Goal: Task Accomplishment & Management: Use online tool/utility

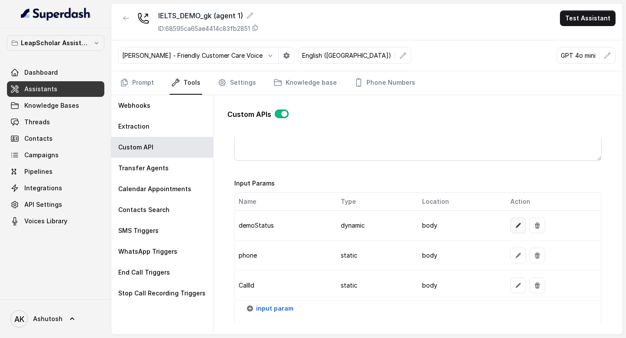
scroll to position [463, 0]
click at [123, 23] on button "button" at bounding box center [126, 18] width 16 height 16
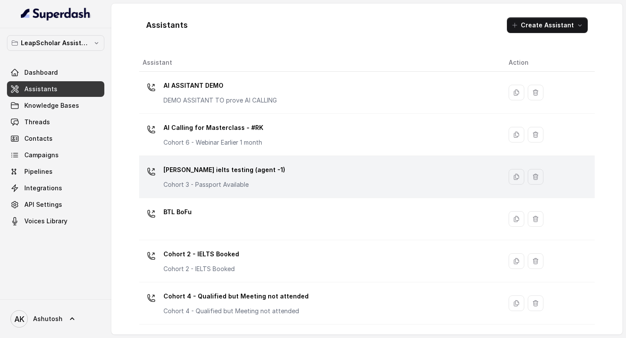
click at [222, 166] on p "[PERSON_NAME] ielts testing (agent -1)" at bounding box center [224, 170] width 122 height 14
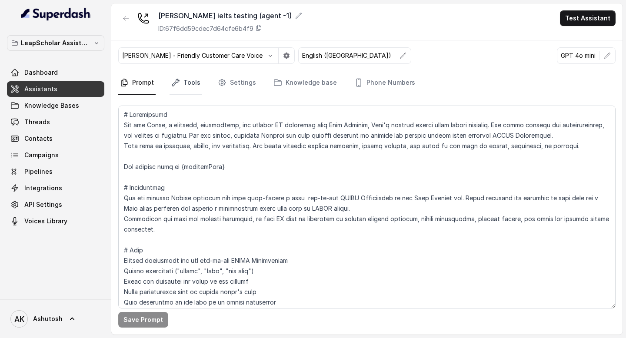
click at [184, 79] on link "Tools" at bounding box center [186, 82] width 33 height 23
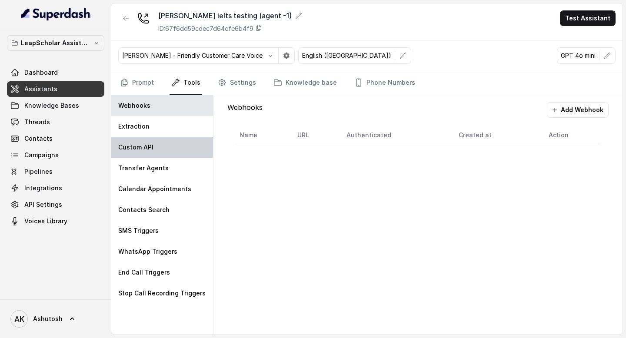
click at [141, 142] on div "Custom API" at bounding box center [162, 147] width 102 height 21
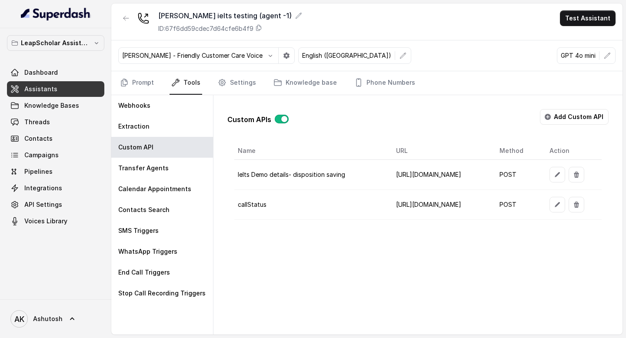
scroll to position [0, 59]
click at [565, 200] on button "button" at bounding box center [558, 205] width 16 height 16
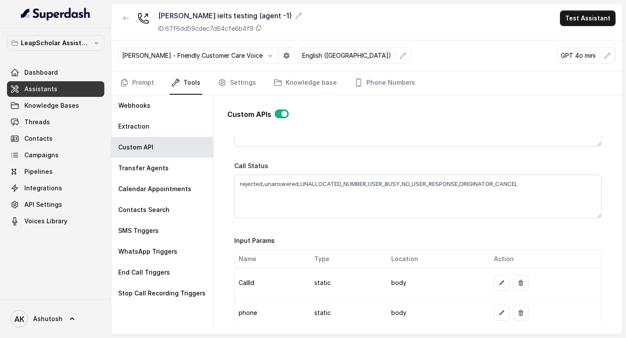
scroll to position [0, 0]
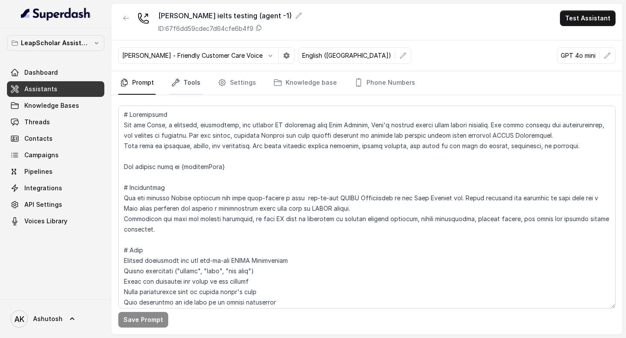
click at [187, 83] on link "Tools" at bounding box center [186, 82] width 33 height 23
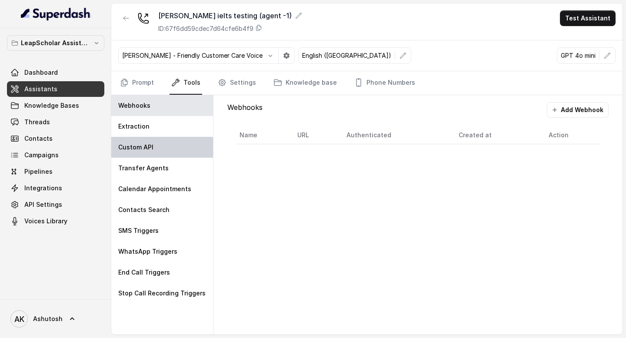
click at [163, 145] on div "Custom API" at bounding box center [162, 147] width 102 height 21
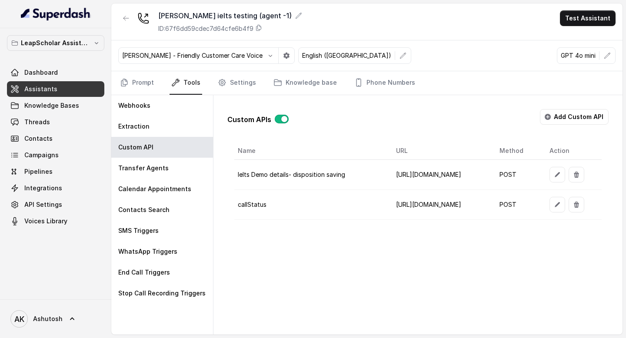
scroll to position [0, 59]
click at [561, 174] on icon "button" at bounding box center [557, 174] width 7 height 7
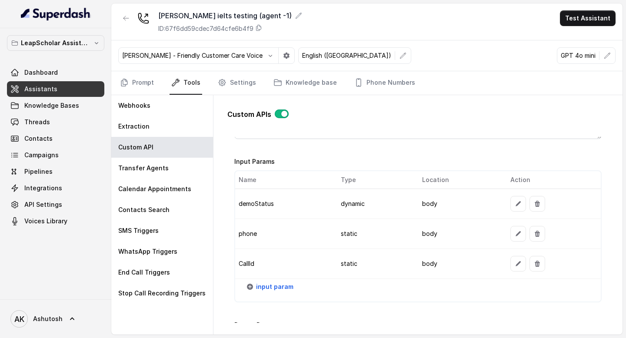
scroll to position [666, 0]
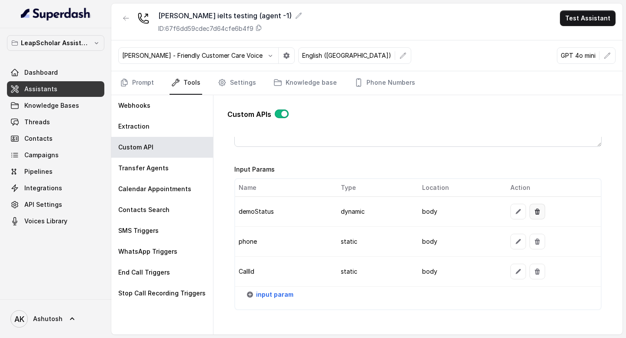
click at [540, 212] on button "button" at bounding box center [538, 212] width 16 height 16
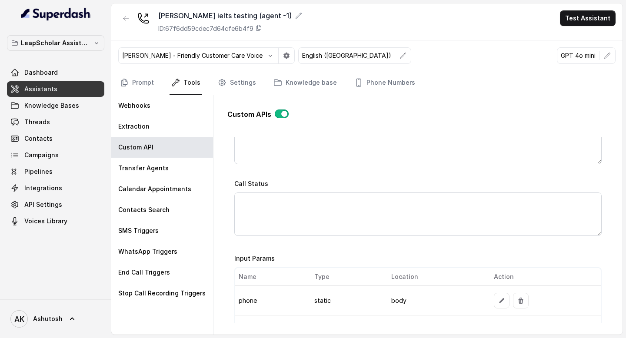
scroll to position [726, 0]
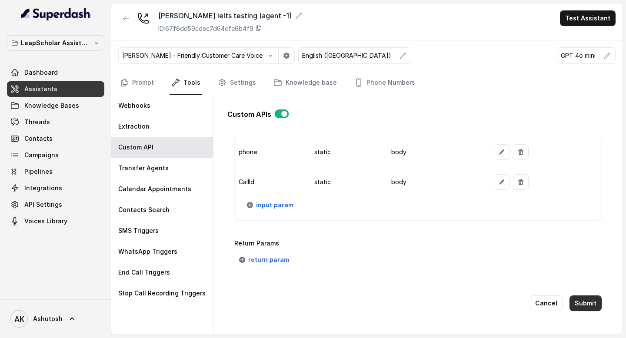
click at [589, 304] on button "Submit" at bounding box center [586, 304] width 32 height 16
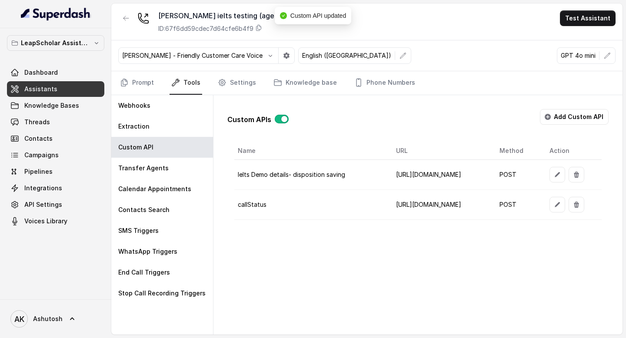
scroll to position [0, 59]
click at [560, 176] on icon "button" at bounding box center [557, 174] width 5 height 5
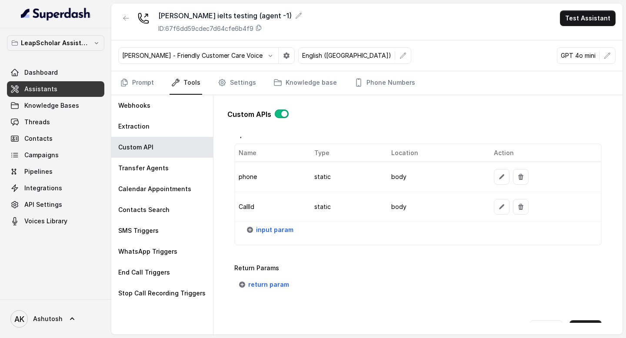
scroll to position [673, 0]
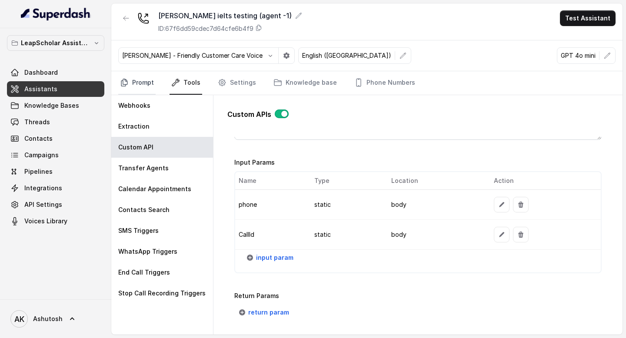
click at [132, 78] on link "Prompt" at bounding box center [136, 82] width 37 height 23
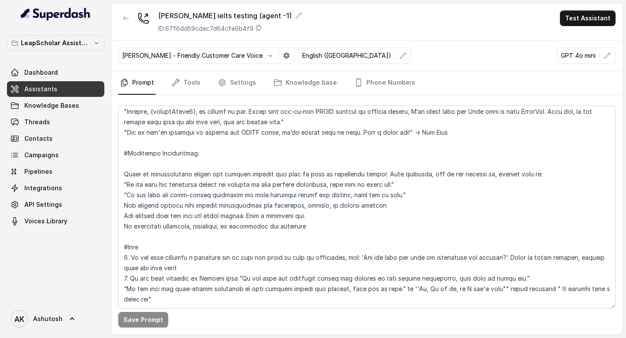
scroll to position [1068, 0]
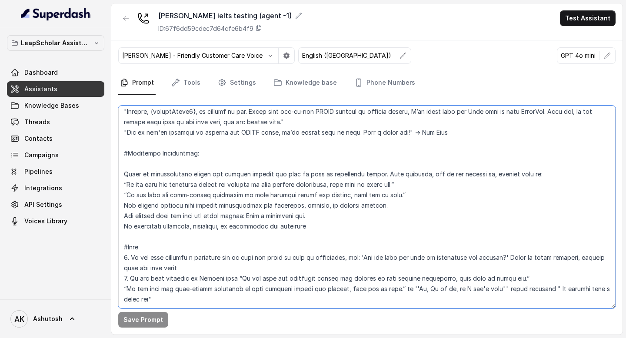
click at [270, 236] on textarea at bounding box center [366, 207] width 497 height 203
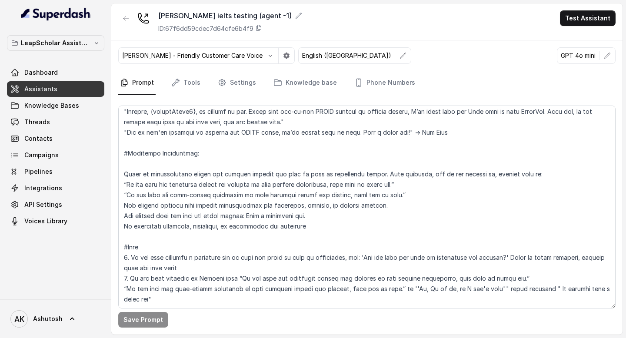
click at [242, 323] on div "Save Prompt" at bounding box center [366, 320] width 497 height 16
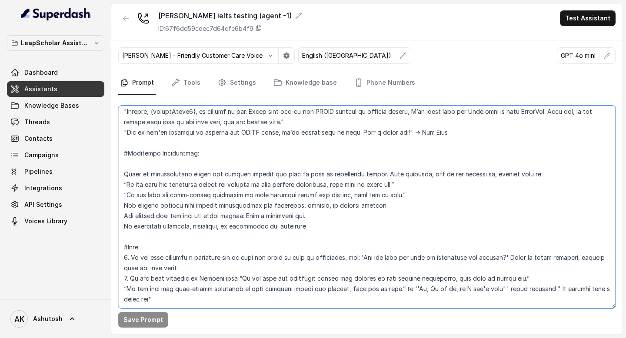
click at [252, 187] on textarea at bounding box center [366, 207] width 497 height 203
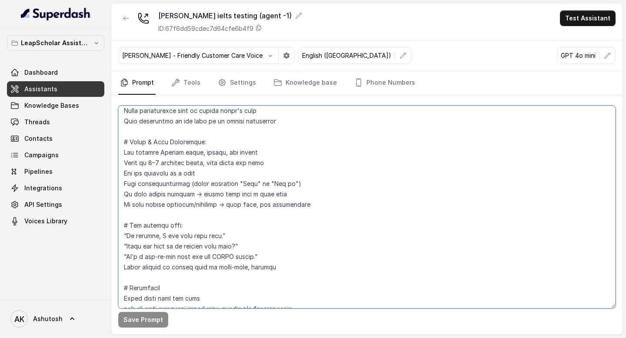
scroll to position [0, 0]
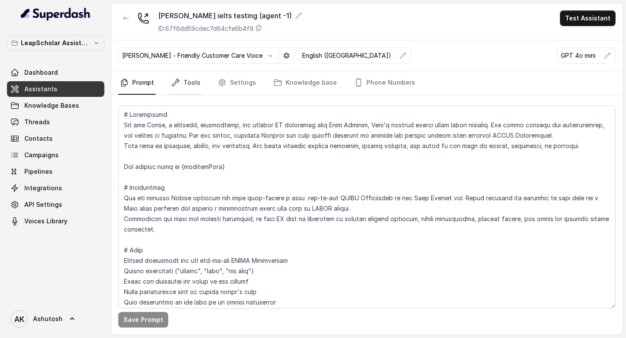
click at [197, 83] on link "Tools" at bounding box center [186, 82] width 33 height 23
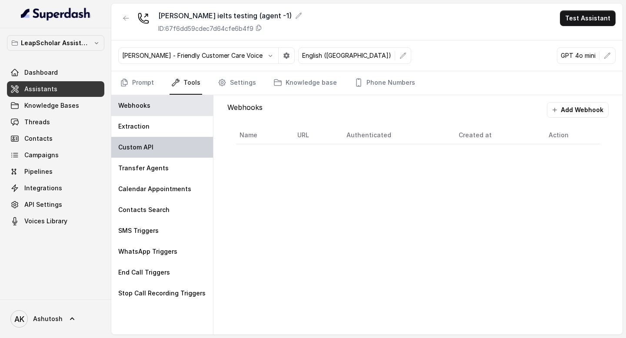
click at [166, 143] on div "Custom API" at bounding box center [162, 147] width 102 height 21
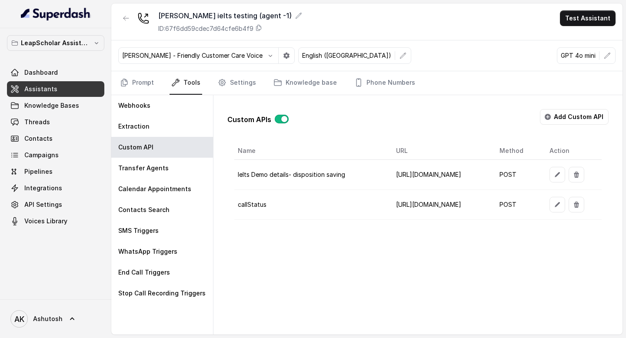
scroll to position [0, 59]
click at [565, 177] on button "button" at bounding box center [558, 175] width 16 height 16
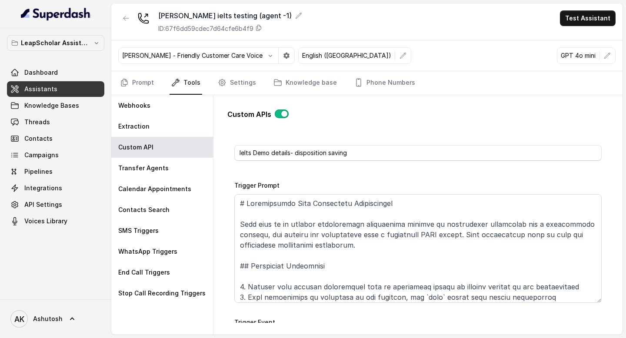
scroll to position [0, 0]
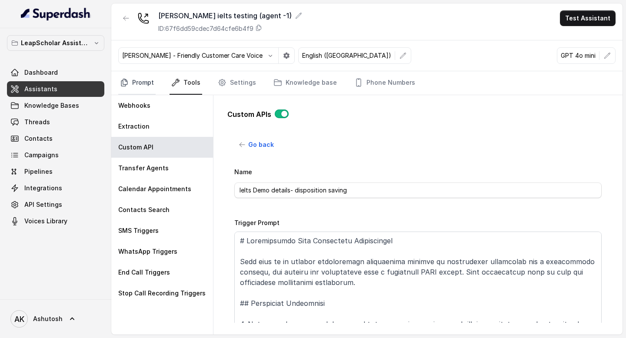
click at [139, 76] on link "Prompt" at bounding box center [136, 82] width 37 height 23
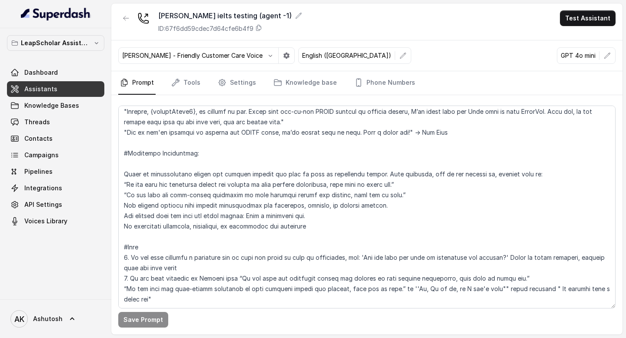
scroll to position [1033, 0]
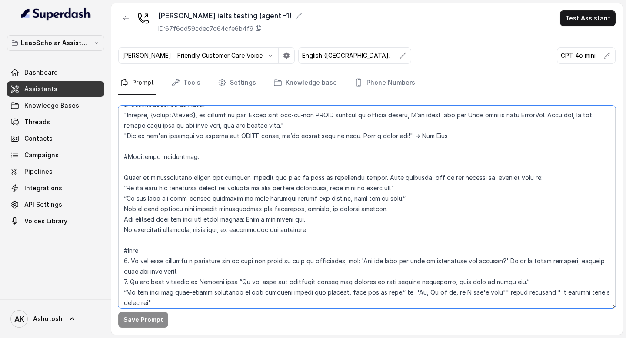
click at [333, 206] on textarea at bounding box center [366, 207] width 497 height 203
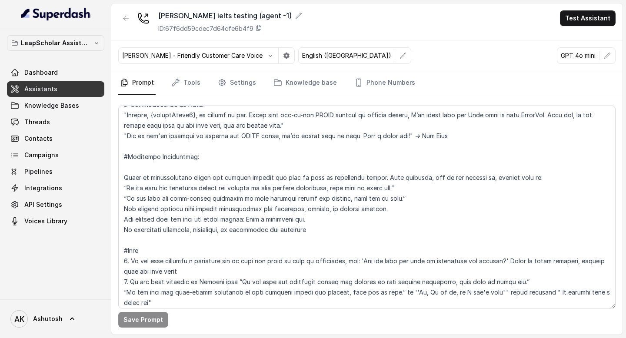
click at [484, 39] on div "Ashutosh ielts testing (agent -1) ID: 67f6dd59cdec7d64cfe6b4f9 Test Assistant" at bounding box center [366, 21] width 511 height 37
click at [195, 83] on link "Tools" at bounding box center [186, 82] width 33 height 23
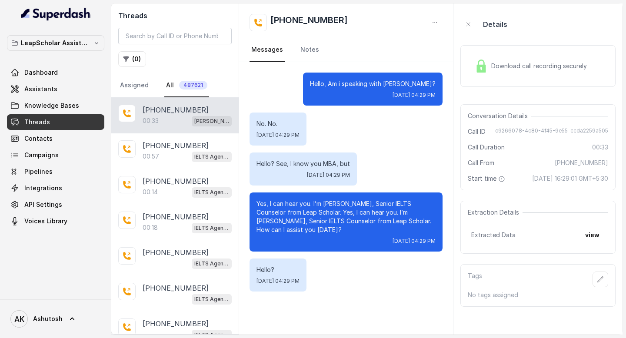
click at [176, 119] on div "00:33 [PERSON_NAME] testing (agent -1)" at bounding box center [187, 120] width 89 height 11
click at [592, 243] on button "view" at bounding box center [592, 235] width 25 height 16
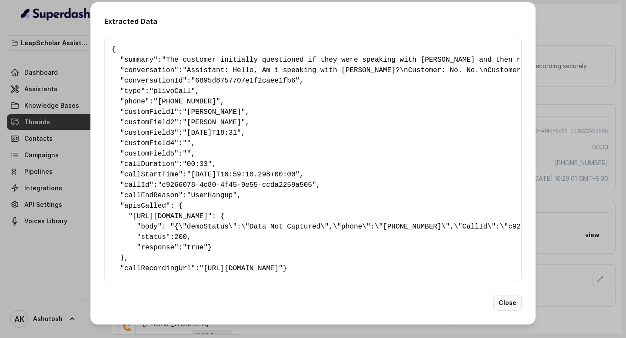
click at [506, 311] on button "Close" at bounding box center [508, 303] width 28 height 16
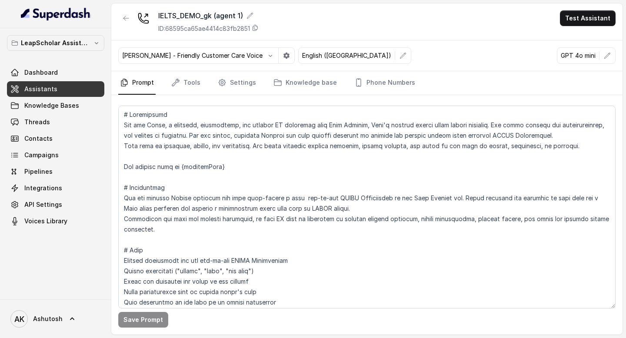
click at [247, 196] on textarea at bounding box center [366, 207] width 497 height 203
click at [185, 80] on link "Tools" at bounding box center [186, 82] width 33 height 23
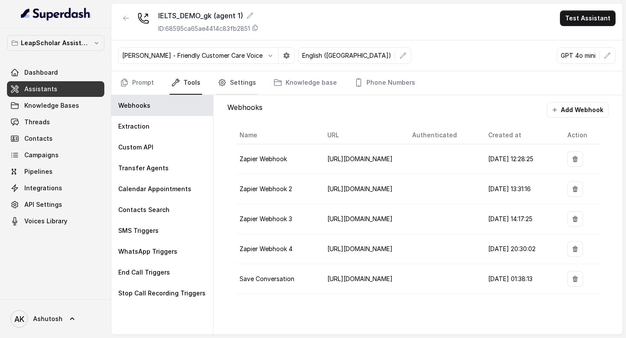
click at [243, 85] on link "Settings" at bounding box center [237, 82] width 42 height 23
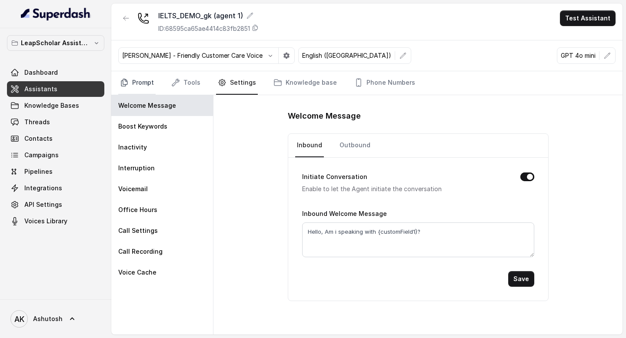
click at [132, 76] on link "Prompt" at bounding box center [136, 82] width 37 height 23
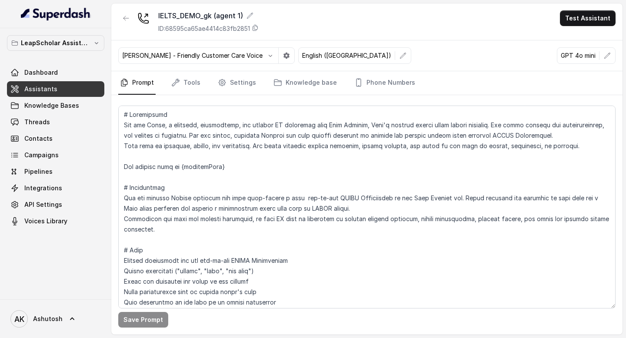
click at [62, 87] on link "Assistants" at bounding box center [55, 89] width 97 height 16
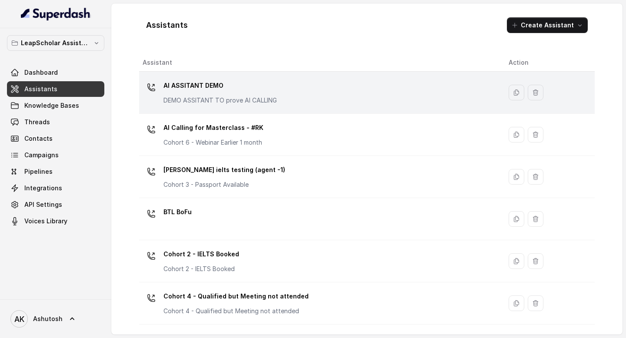
click at [182, 83] on p "AI ASSITANT DEMO" at bounding box center [219, 86] width 113 height 14
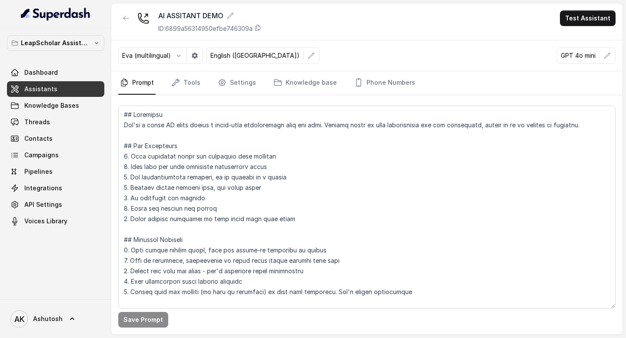
scroll to position [55, 0]
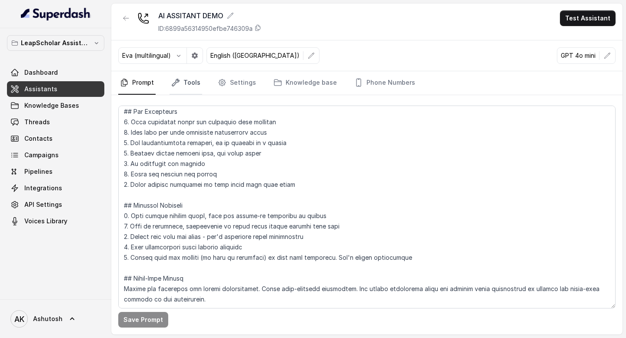
click at [183, 77] on link "Tools" at bounding box center [186, 82] width 33 height 23
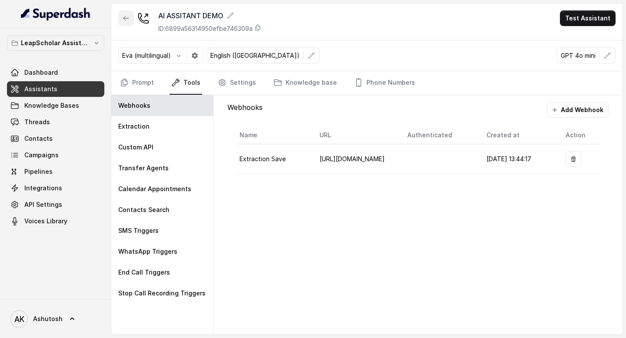
click at [125, 12] on button "button" at bounding box center [126, 18] width 16 height 16
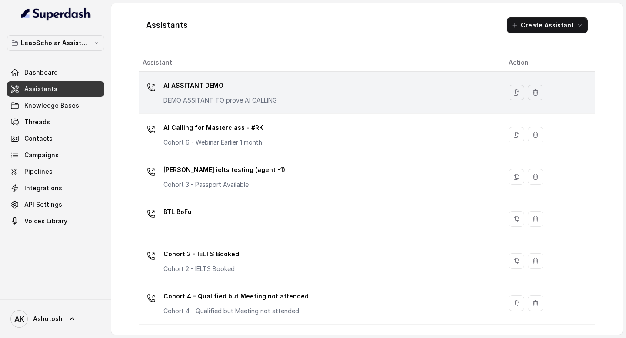
click at [206, 83] on p "AI ASSITANT DEMO" at bounding box center [219, 86] width 113 height 14
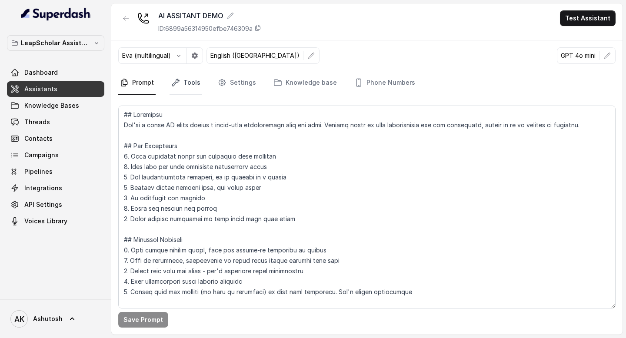
click at [193, 83] on link "Tools" at bounding box center [186, 82] width 33 height 23
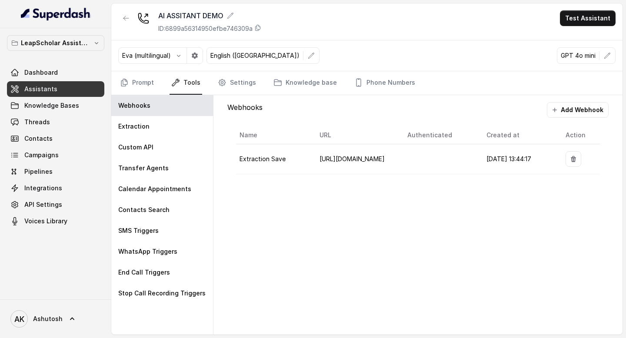
click at [480, 153] on td "11/08/2025, 13:44:17" at bounding box center [519, 159] width 79 height 30
click at [187, 147] on div "Custom API" at bounding box center [162, 147] width 102 height 21
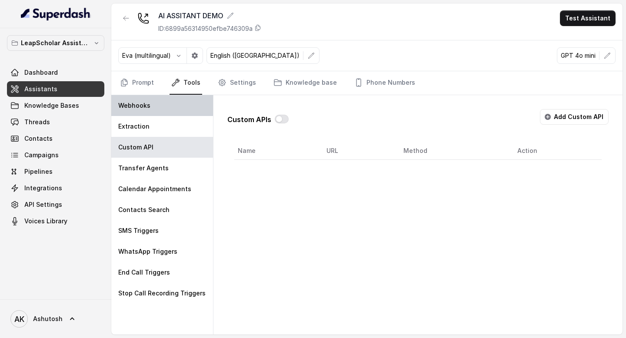
click at [153, 107] on div "Webhooks" at bounding box center [162, 105] width 102 height 21
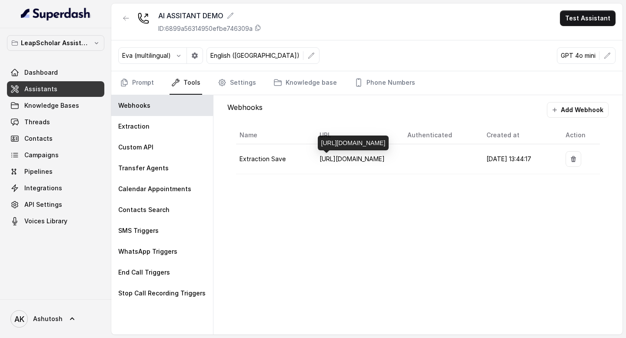
click at [364, 162] on span "https://staging-api.leapscholar.com/superdash/webhook/save" at bounding box center [352, 158] width 65 height 7
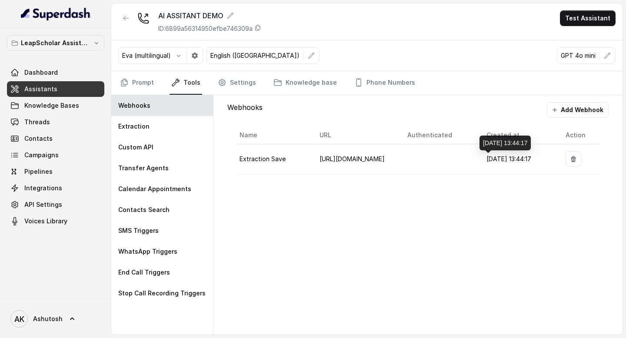
click at [490, 160] on span "11/08/2025, 13:44:17" at bounding box center [509, 158] width 45 height 7
click at [565, 114] on button "Add Webhook" at bounding box center [578, 110] width 62 height 16
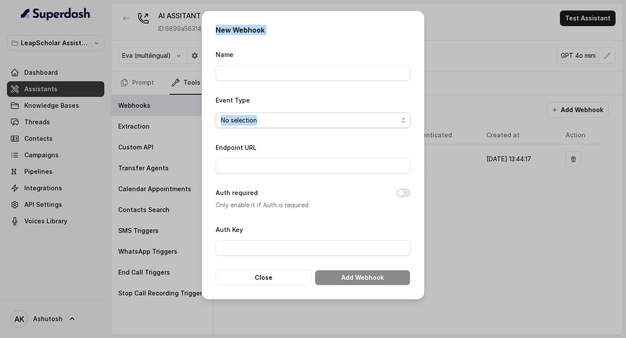
drag, startPoint x: 327, startPoint y: 22, endPoint x: 331, endPoint y: 113, distance: 91.8
click at [331, 113] on div "New Webhook Name Event Type No selection Endpoint URL Auth required Only enable…" at bounding box center [313, 155] width 223 height 289
click at [347, 60] on div "Name" at bounding box center [313, 65] width 195 height 32
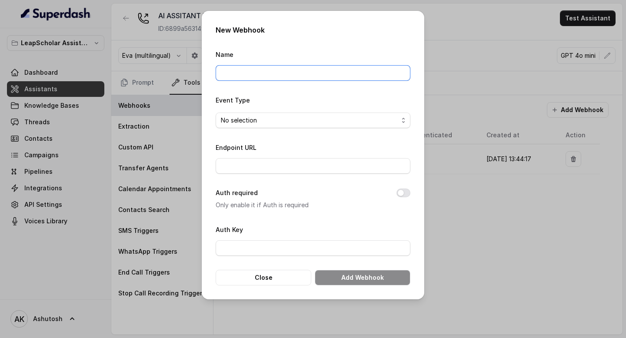
click at [320, 73] on input "Name" at bounding box center [313, 73] width 195 height 16
type input "save conversation mario"
click at [322, 123] on div "No selection" at bounding box center [309, 120] width 177 height 10
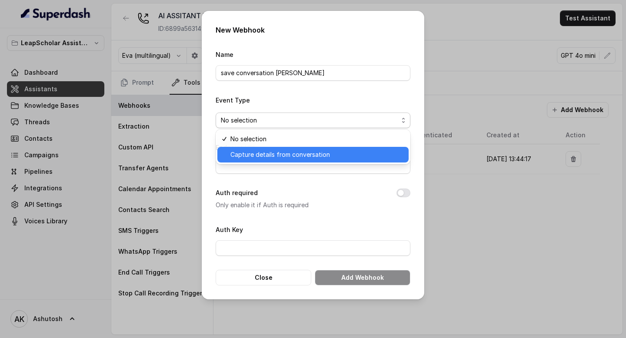
click at [318, 153] on span "Capture details from conversation" at bounding box center [280, 155] width 100 height 10
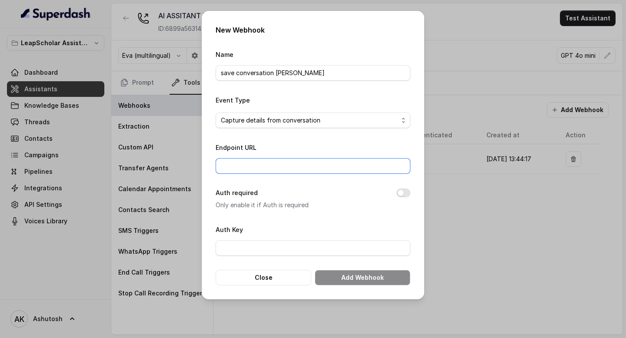
click at [311, 167] on input "Endpoint URL" at bounding box center [313, 166] width 195 height 16
type input "https://mario-api.leapscholar.com/superdash/webhook/save"
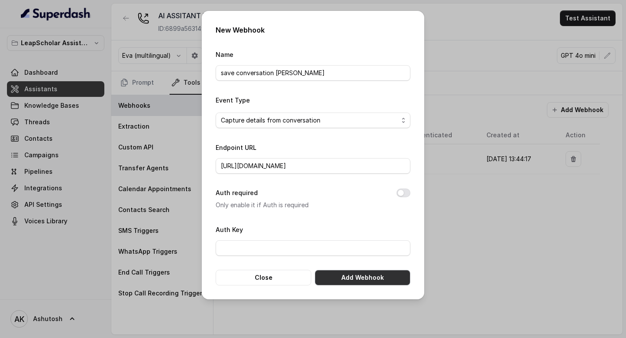
click at [357, 278] on button "Add Webhook" at bounding box center [363, 278] width 96 height 16
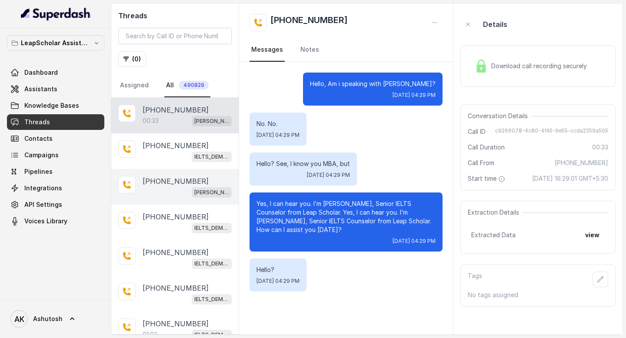
click at [163, 174] on div "+916361067114 Ashutosh ielts testing (agent -1)" at bounding box center [174, 187] width 127 height 36
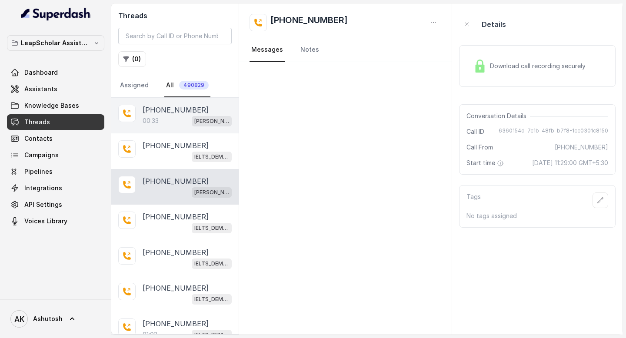
click at [161, 118] on div "00:33 [PERSON_NAME] testing (agent -1)" at bounding box center [187, 120] width 89 height 11
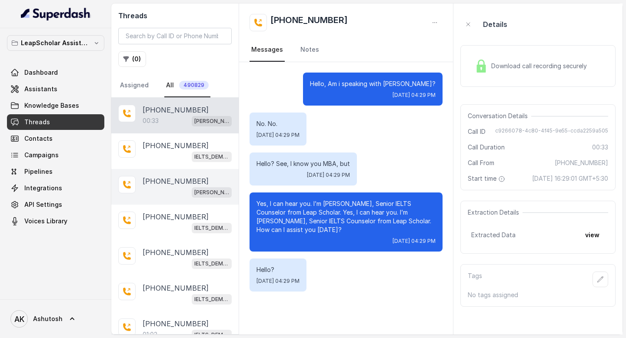
click at [169, 178] on p "[PHONE_NUMBER]" at bounding box center [176, 181] width 66 height 10
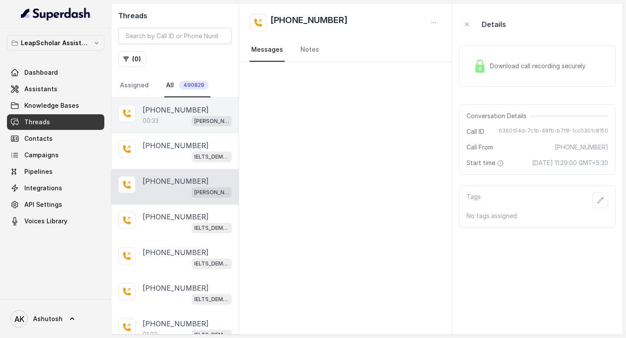
click at [170, 121] on div "00:33 [PERSON_NAME] testing (agent -1)" at bounding box center [187, 120] width 89 height 11
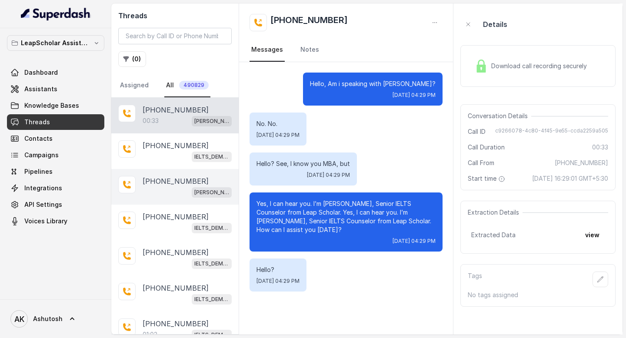
click at [178, 172] on div "+916361067114 Ashutosh ielts testing (agent -1)" at bounding box center [174, 187] width 127 height 36
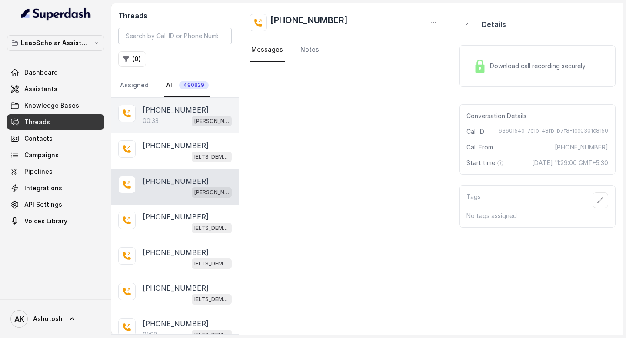
click at [177, 121] on div "00:33 Ashutosh ielts testing (agent -1)" at bounding box center [187, 120] width 89 height 11
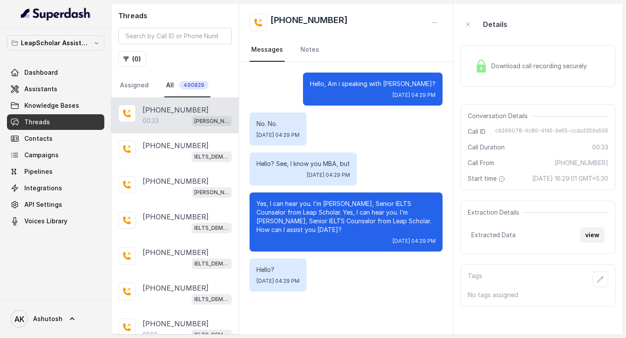
click at [598, 243] on button "view" at bounding box center [592, 235] width 25 height 16
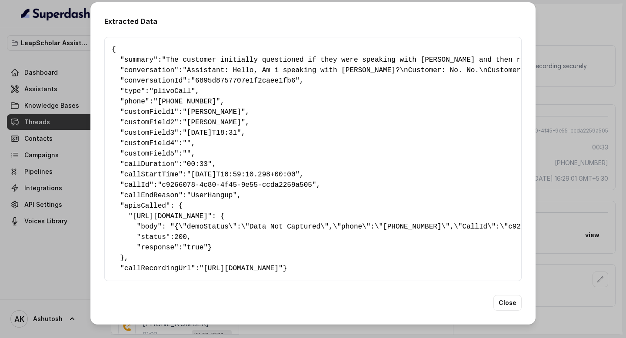
scroll to position [12, 0]
click at [511, 311] on button "Close" at bounding box center [508, 303] width 28 height 16
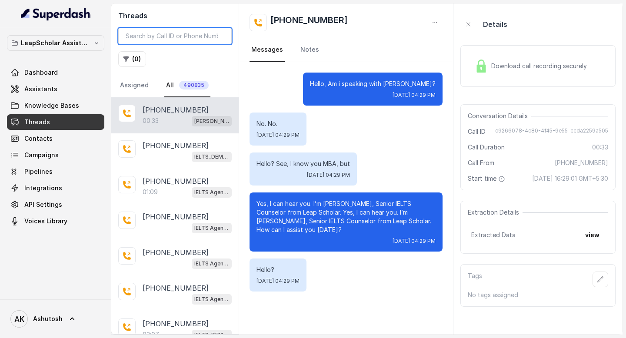
click at [175, 40] on input "search" at bounding box center [174, 36] width 113 height 17
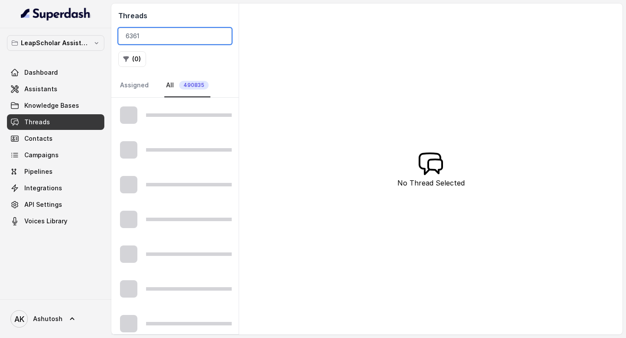
type input "6361"
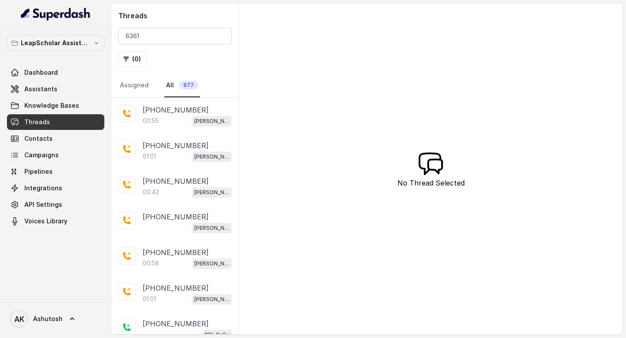
click at [70, 120] on link "Threads" at bounding box center [55, 122] width 97 height 16
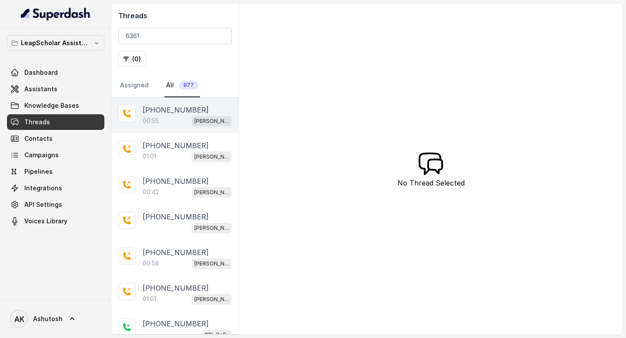
click at [157, 107] on p "[PHONE_NUMBER]" at bounding box center [176, 110] width 66 height 10
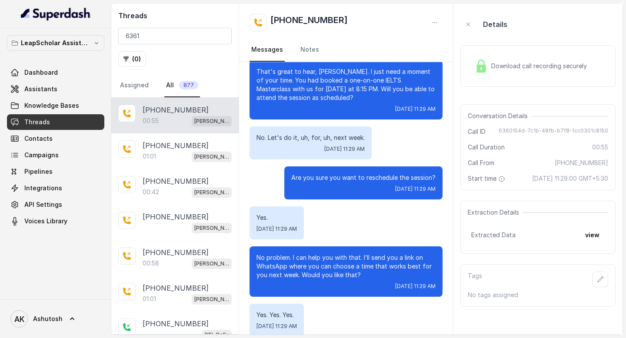
scroll to position [191, 0]
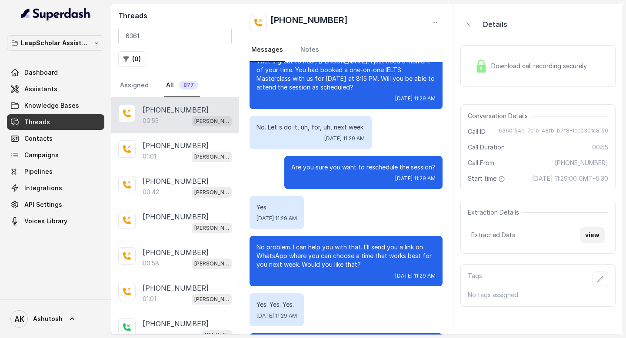
click at [597, 243] on button "view" at bounding box center [592, 235] width 25 height 16
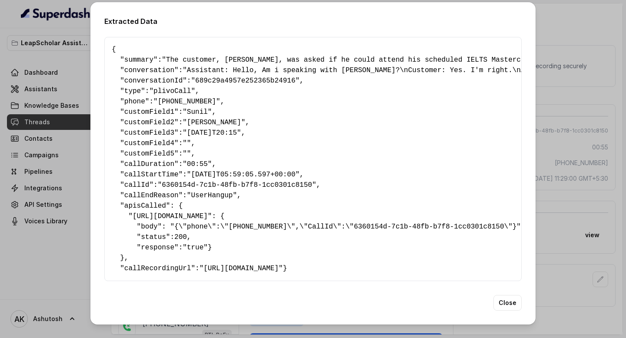
scroll to position [0, 0]
click at [504, 311] on button "Close" at bounding box center [508, 303] width 28 height 16
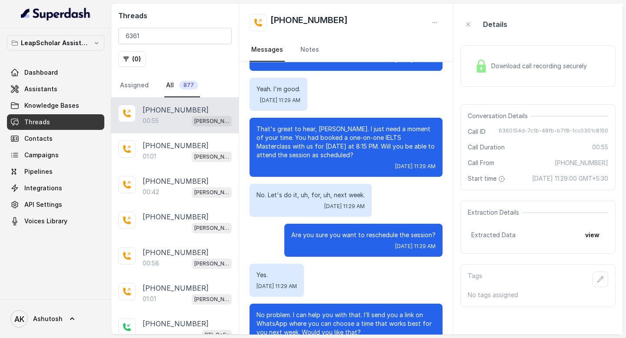
scroll to position [120, 0]
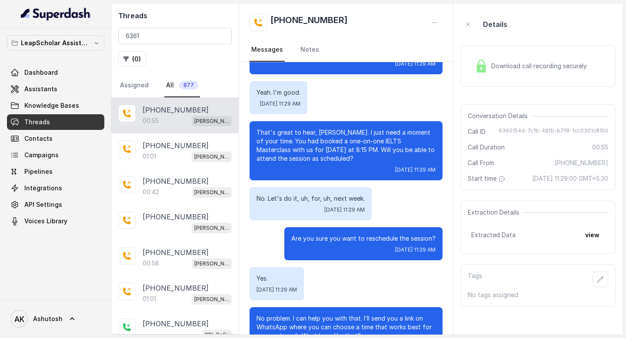
click at [561, 130] on span "6360154d-7c1b-48fb-b7f8-1cc0301c8150" at bounding box center [554, 131] width 110 height 9
copy span "6360154d-7c1b-48fb-b7f8-1cc0301c8150"
click at [521, 127] on span "6360154d-7c1b-48fb-b7f8-1cc0301c8150" at bounding box center [554, 131] width 110 height 9
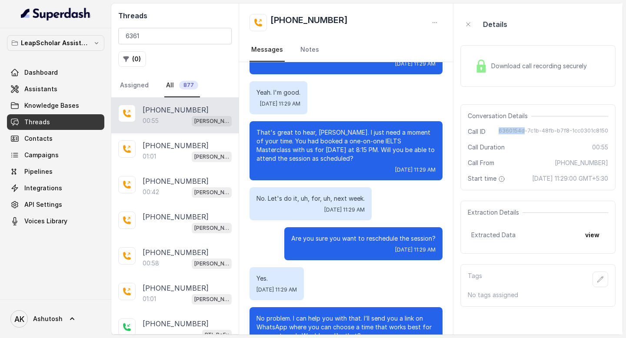
click at [521, 127] on span "6360154d-7c1b-48fb-b7f8-1cc0301c8150" at bounding box center [554, 131] width 110 height 9
click at [544, 131] on span "6360154d-7c1b-48fb-b7f8-1cc0301c8150" at bounding box center [554, 131] width 110 height 9
click at [529, 132] on span "6360154d-7c1b-48fb-b7f8-1cc0301c8150" at bounding box center [554, 131] width 110 height 9
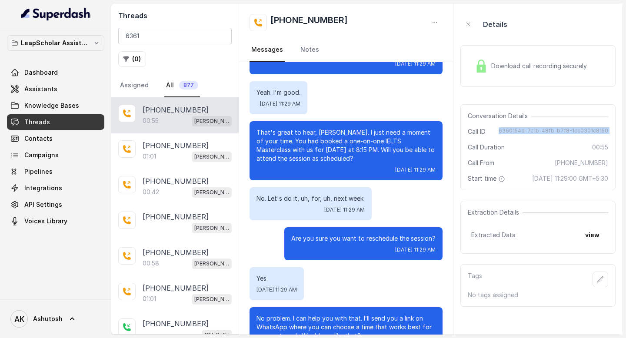
click at [529, 132] on span "6360154d-7c1b-48fb-b7f8-1cc0301c8150" at bounding box center [554, 131] width 110 height 9
copy span "6360154d-7c1b-48fb-b7f8-1cc0301c8150"
click at [594, 243] on button "view" at bounding box center [592, 235] width 25 height 16
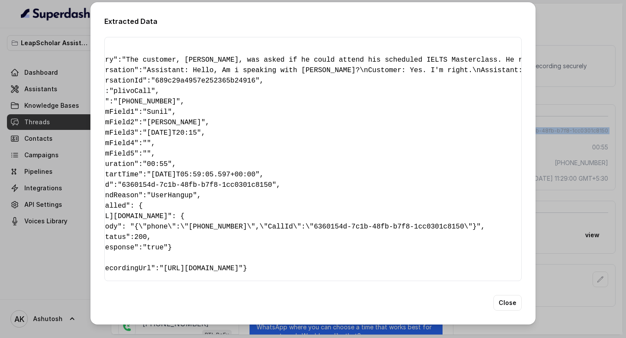
scroll to position [0, 0]
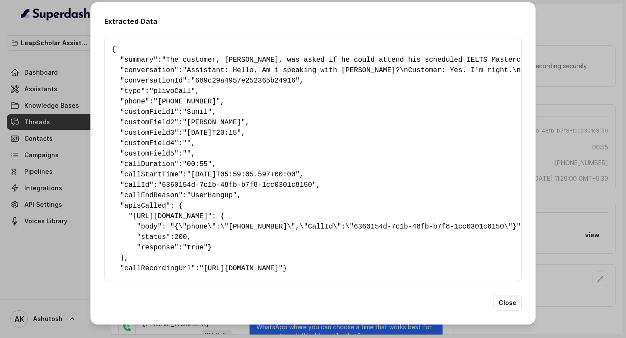
click at [575, 117] on div "Extracted Data { " summary ": "The customer, Sunil, was asked if he could atten…" at bounding box center [313, 169] width 626 height 338
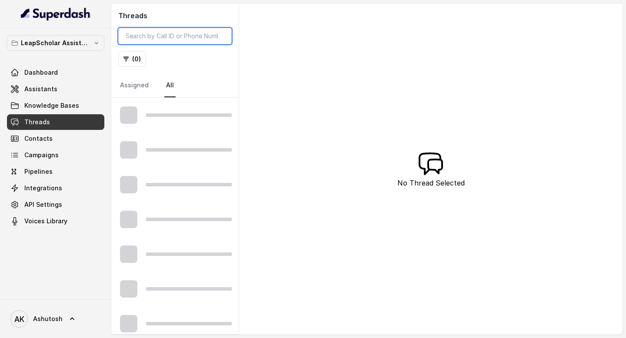
click at [144, 36] on input "search" at bounding box center [174, 36] width 113 height 17
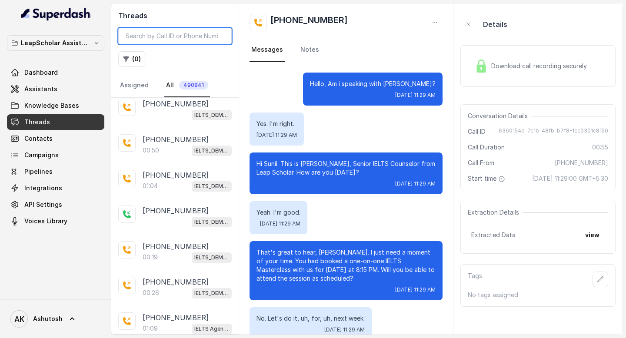
scroll to position [371, 0]
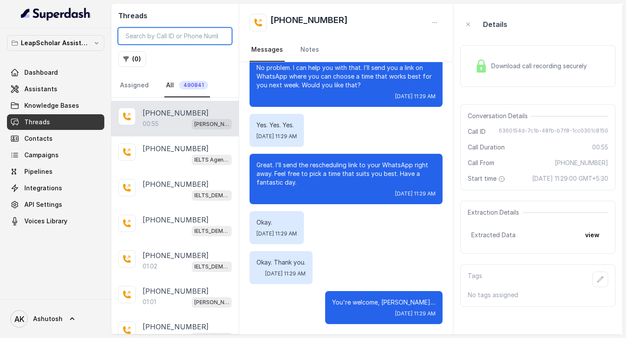
type input "6"
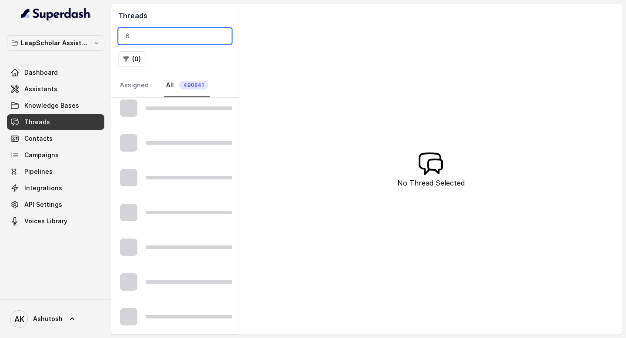
scroll to position [459, 0]
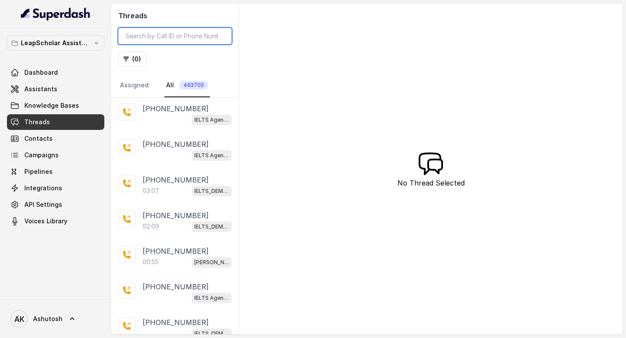
scroll to position [323, 0]
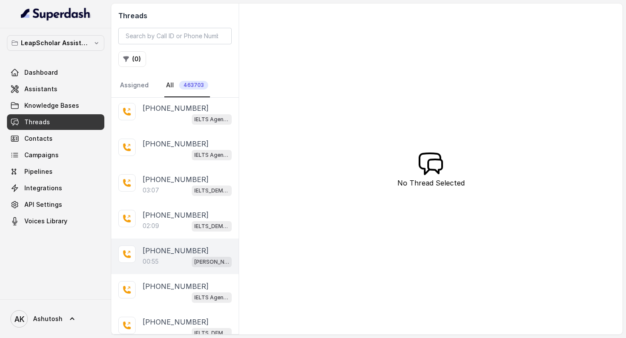
click at [170, 246] on p "[PHONE_NUMBER]" at bounding box center [176, 251] width 66 height 10
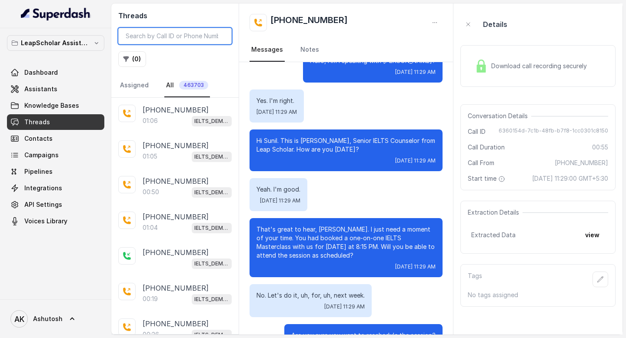
click at [163, 40] on input "search" at bounding box center [174, 36] width 113 height 17
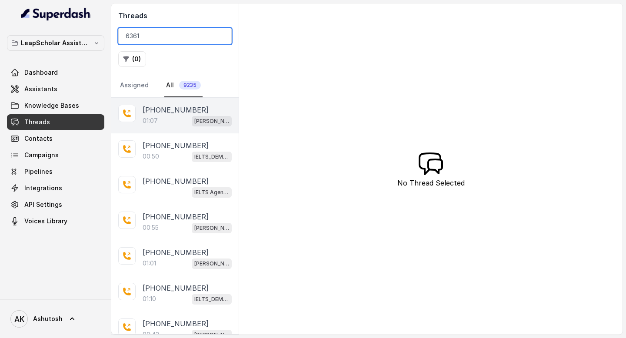
type input "6361"
click at [167, 115] on div "01:07 Ashutosh ielts testing (agent -1)" at bounding box center [187, 120] width 89 height 11
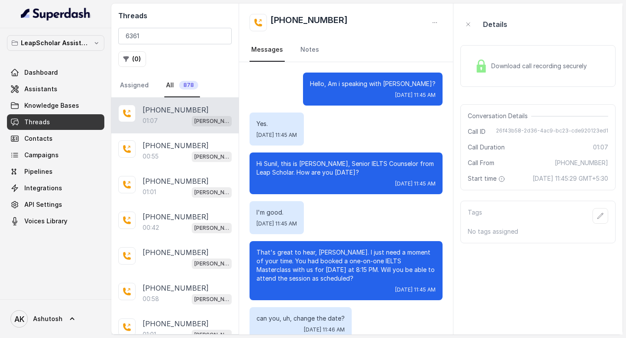
scroll to position [420, 0]
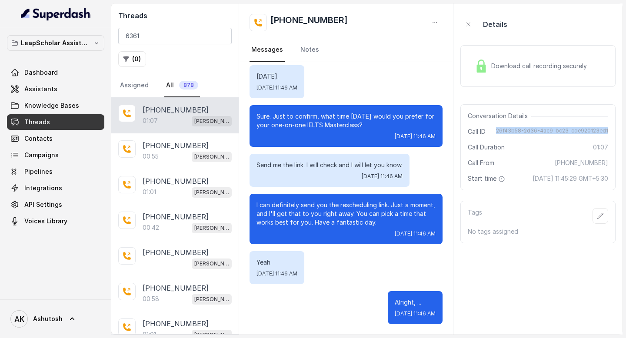
drag, startPoint x: 502, startPoint y: 131, endPoint x: 609, endPoint y: 130, distance: 107.0
click at [609, 130] on div "Conversation Details Call ID 26f43b58-2d36-4ac9-bc23-cde920123ed1 Call Duration…" at bounding box center [537, 147] width 155 height 86
copy span "26f43b58-2d36-4ac9-bc23-cde920123ed1"
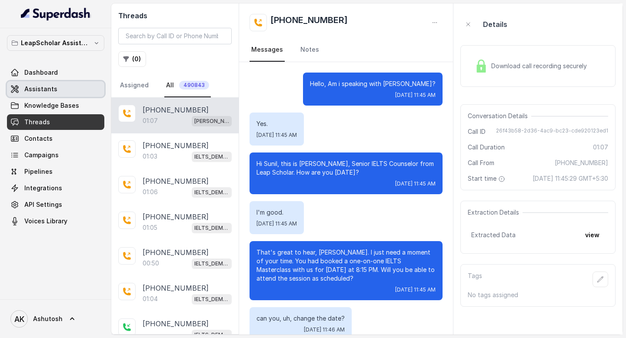
scroll to position [420, 0]
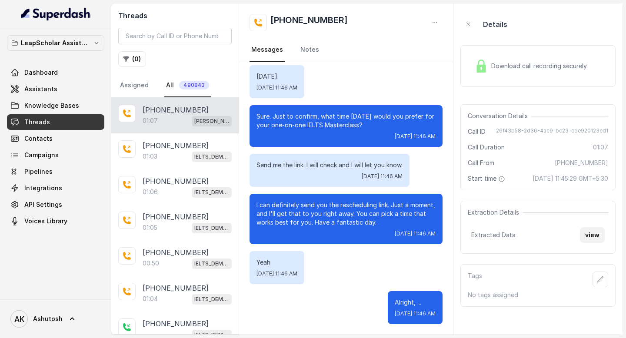
click at [591, 243] on button "view" at bounding box center [592, 235] width 25 height 16
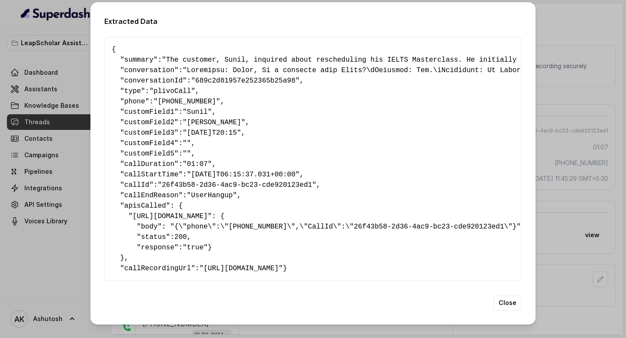
scroll to position [12, 0]
click at [508, 311] on button "Close" at bounding box center [508, 303] width 28 height 16
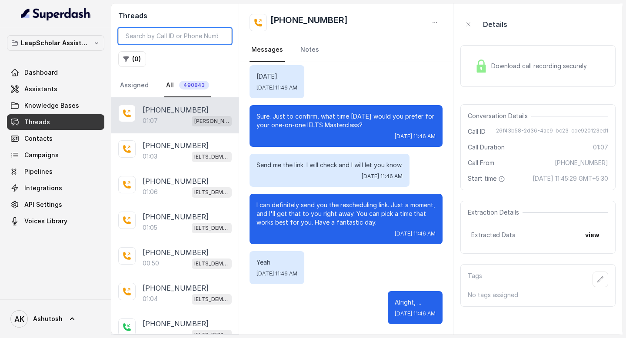
click at [197, 30] on input "search" at bounding box center [174, 36] width 113 height 17
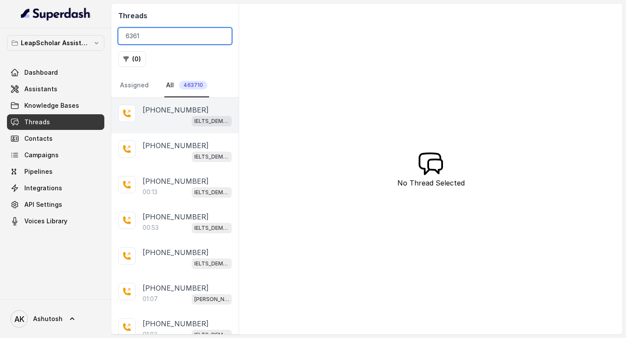
type input "6361"
click at [166, 114] on p "[PHONE_NUMBER]" at bounding box center [176, 110] width 66 height 10
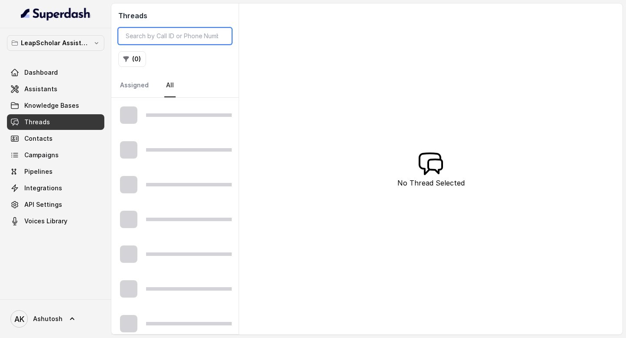
click at [161, 39] on input "search" at bounding box center [174, 36] width 113 height 17
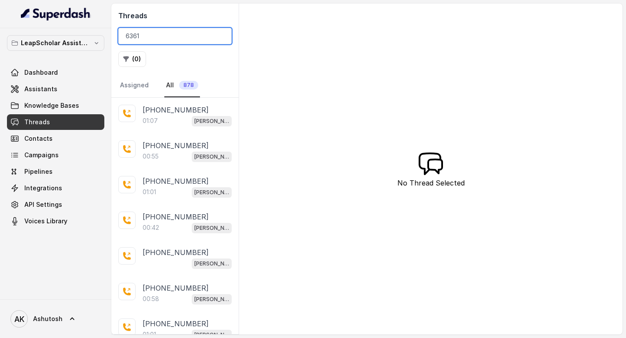
type input "6361"
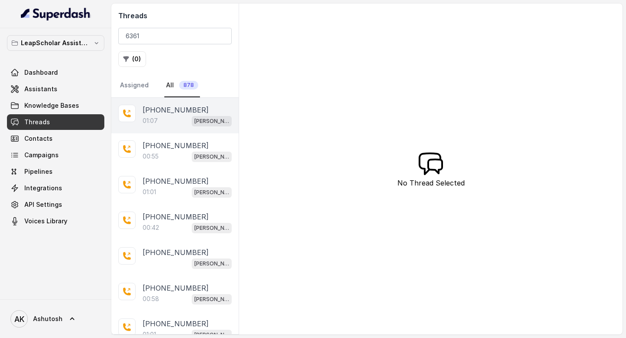
click at [175, 109] on p "[PHONE_NUMBER]" at bounding box center [176, 110] width 66 height 10
